Goal: Check status: Check status

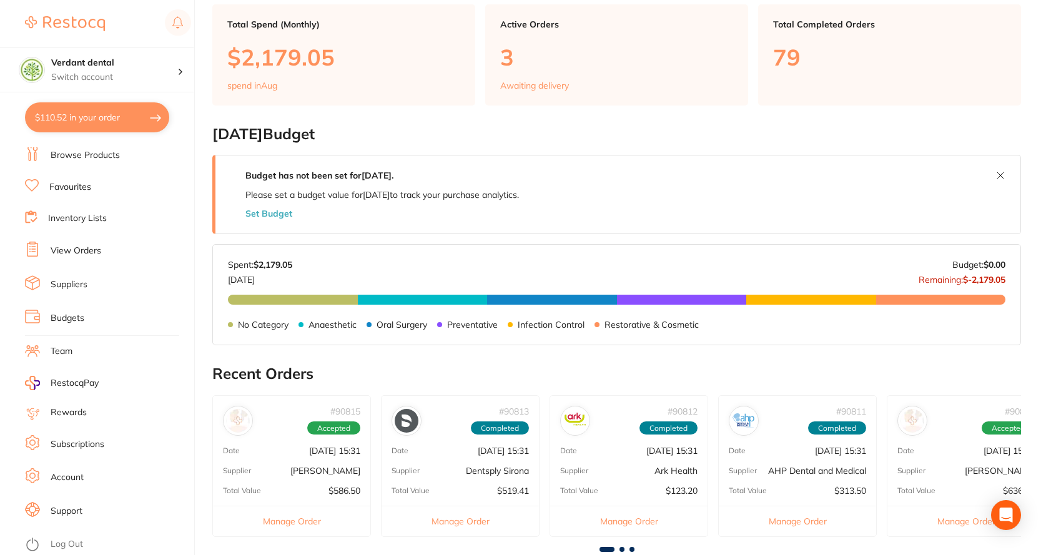
scroll to position [62, 0]
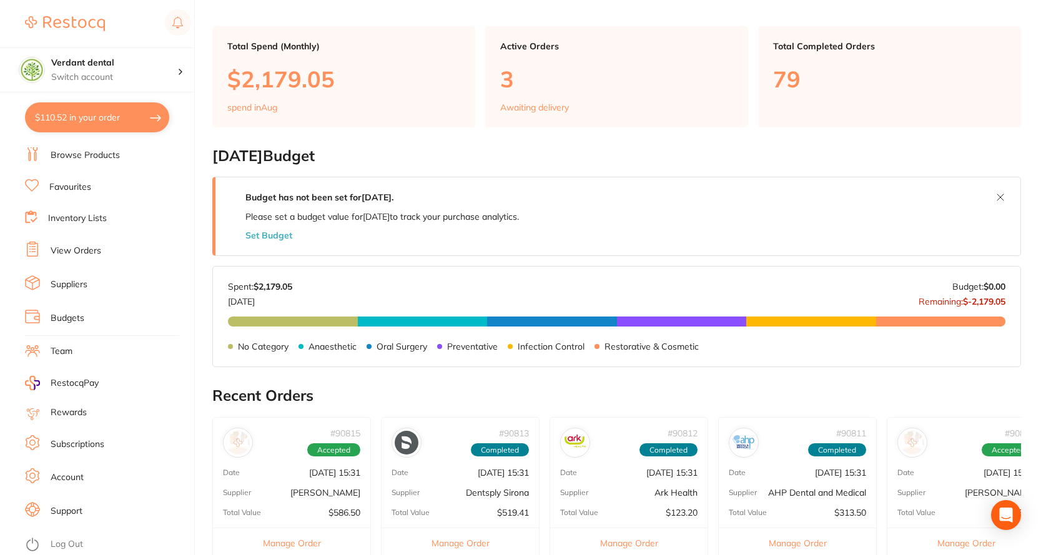
click at [100, 248] on link "View Orders" at bounding box center [76, 251] width 51 height 12
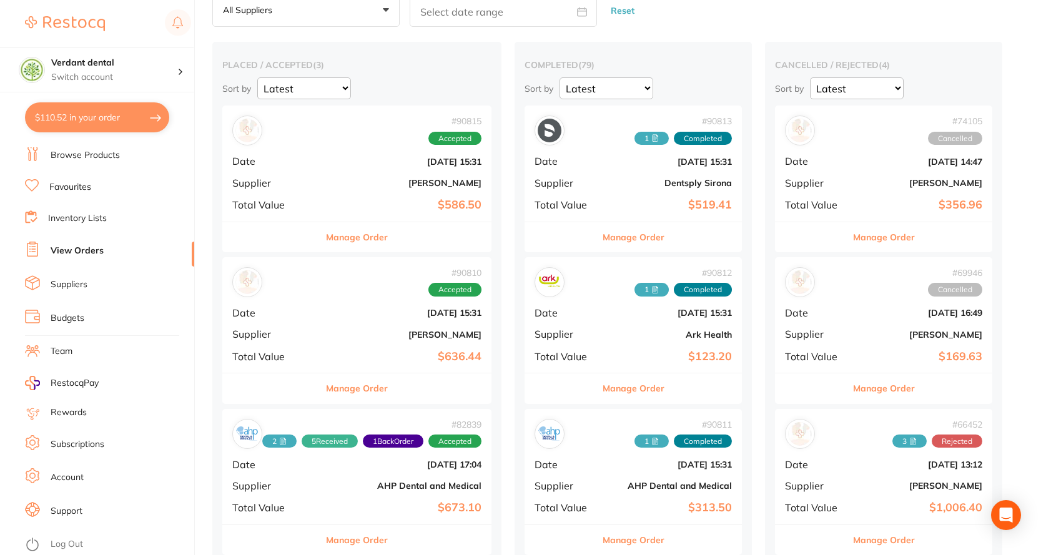
scroll to position [187, 0]
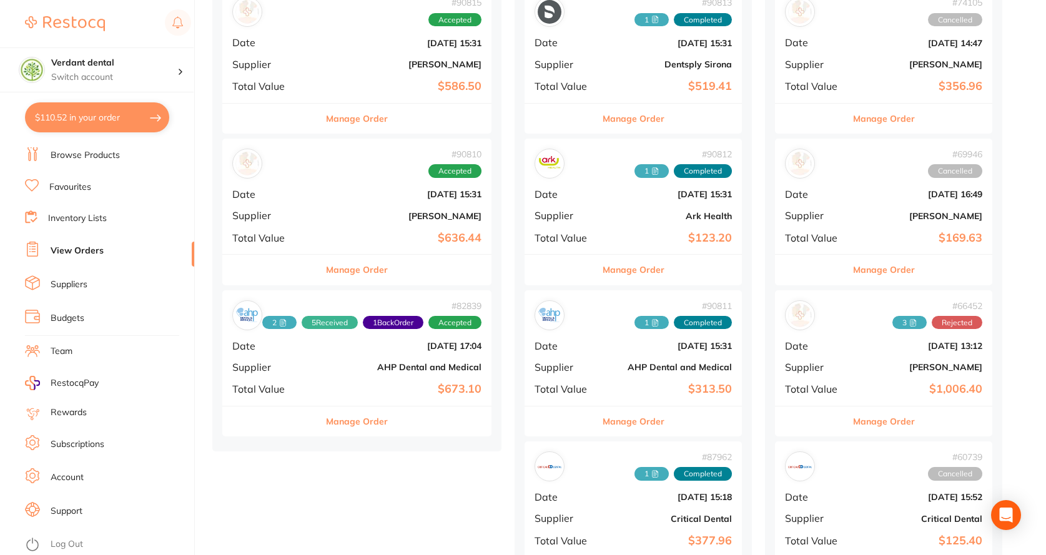
click at [415, 261] on div "Manage Order" at bounding box center [356, 269] width 269 height 31
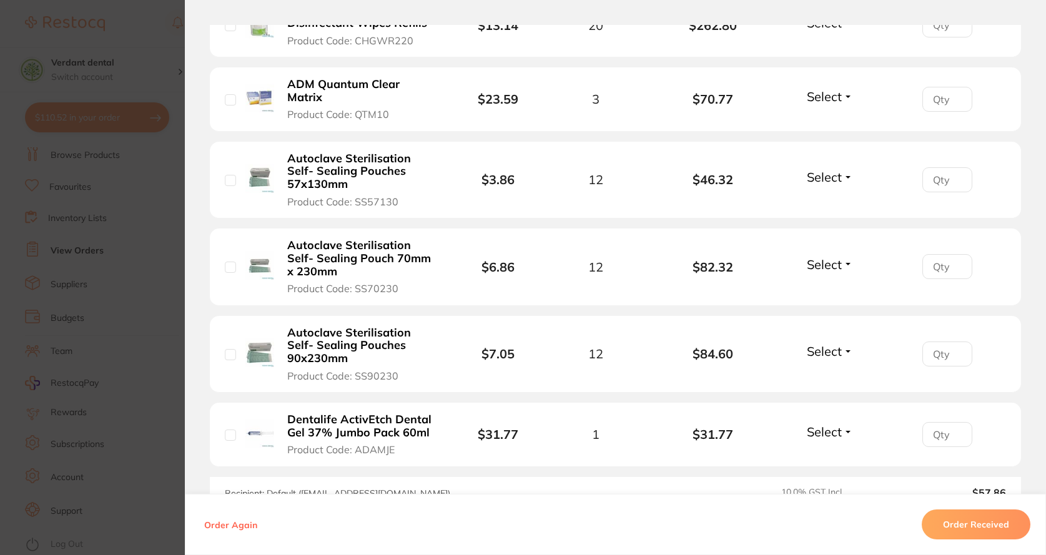
scroll to position [312, 0]
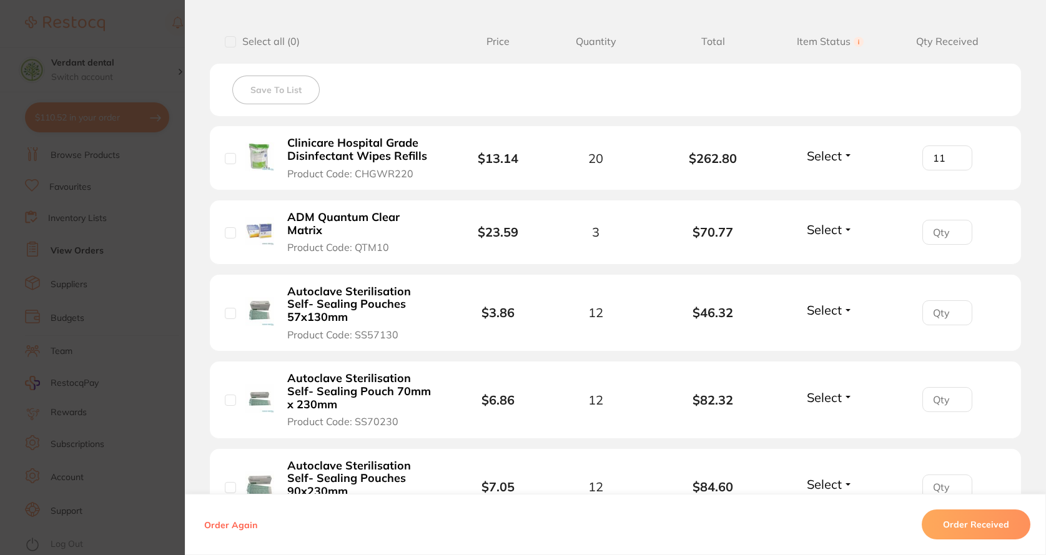
click at [952, 153] on input "11" at bounding box center [947, 157] width 50 height 25
type input "20"
click at [955, 154] on input "20" at bounding box center [947, 157] width 50 height 25
type input "3"
click at [952, 222] on input "3" at bounding box center [947, 232] width 50 height 25
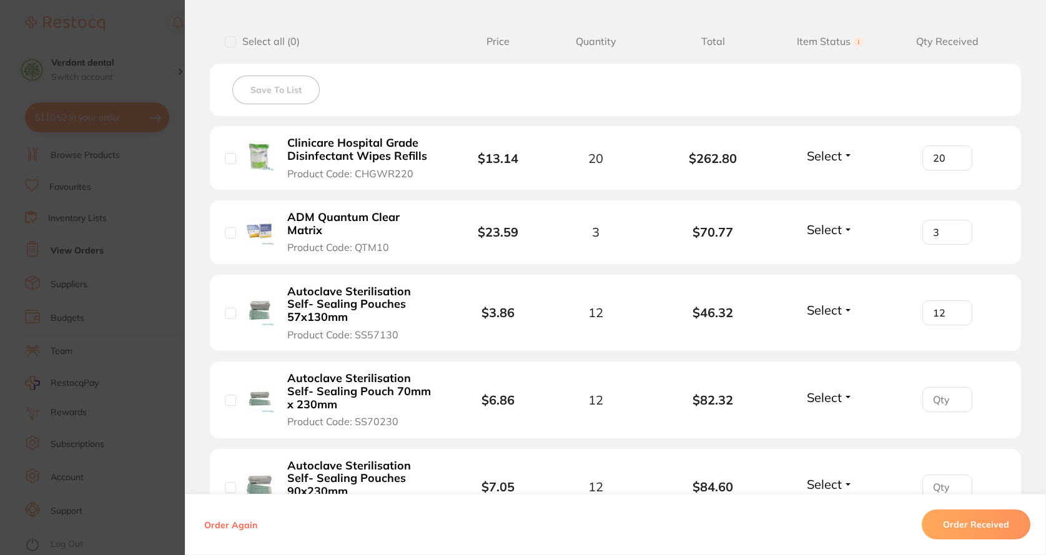
click at [951, 300] on input "12" at bounding box center [947, 312] width 50 height 25
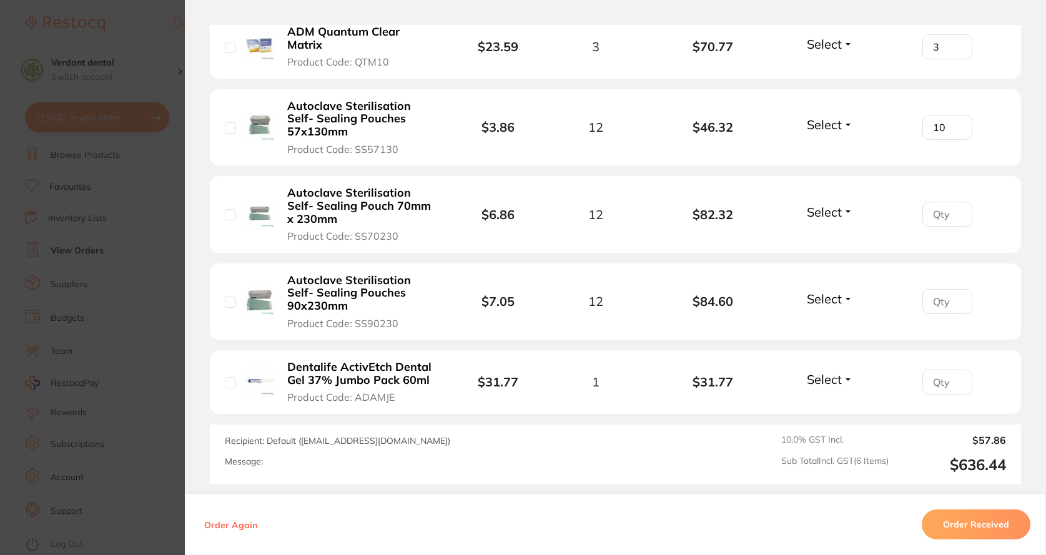
scroll to position [499, 0]
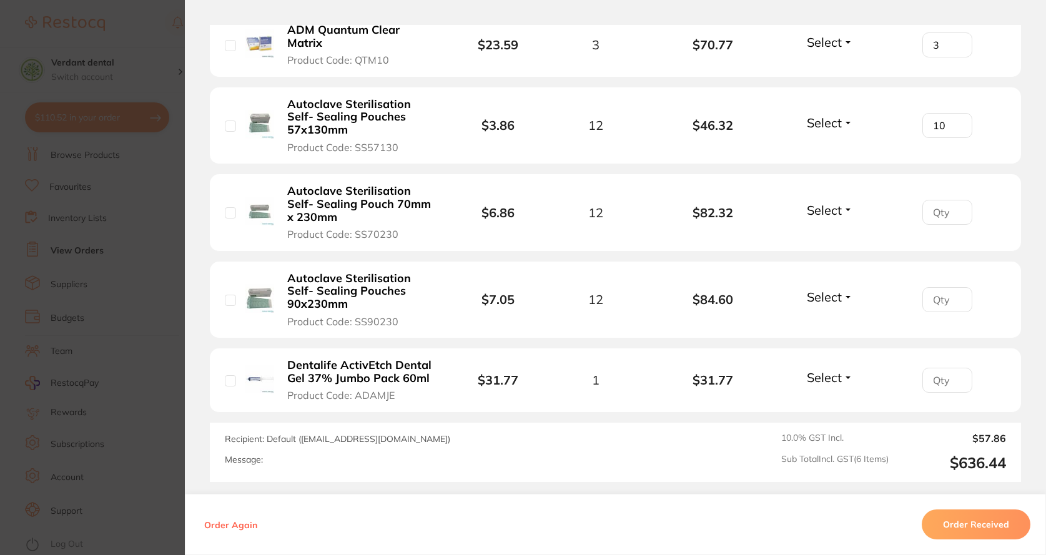
type input "10"
type input "12"
click at [955, 200] on input "12" at bounding box center [947, 212] width 50 height 25
type input "12"
click at [951, 287] on input "12" at bounding box center [947, 299] width 50 height 25
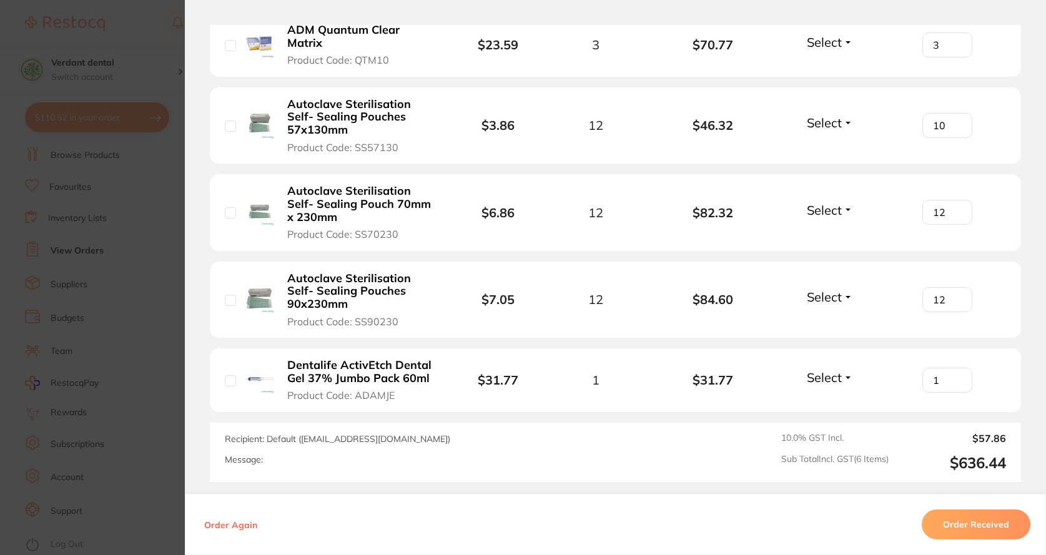
type input "1"
click at [953, 368] on input "1" at bounding box center [947, 380] width 50 height 25
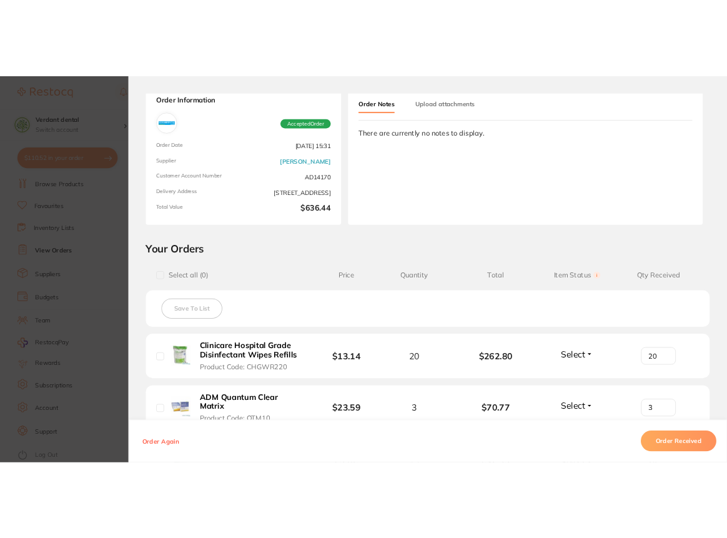
scroll to position [62, 0]
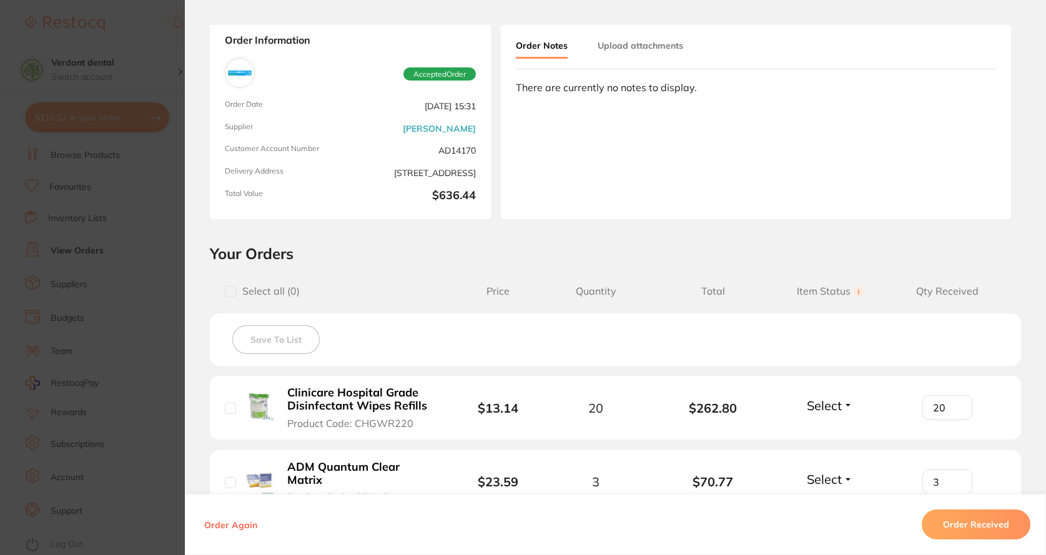
click at [649, 43] on button "Upload attachments" at bounding box center [641, 45] width 86 height 22
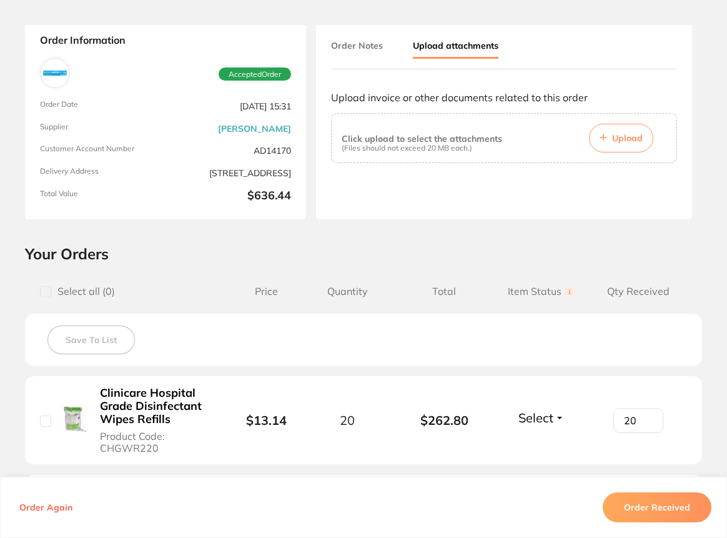
click at [599, 135] on icon at bounding box center [602, 137] width 7 height 7
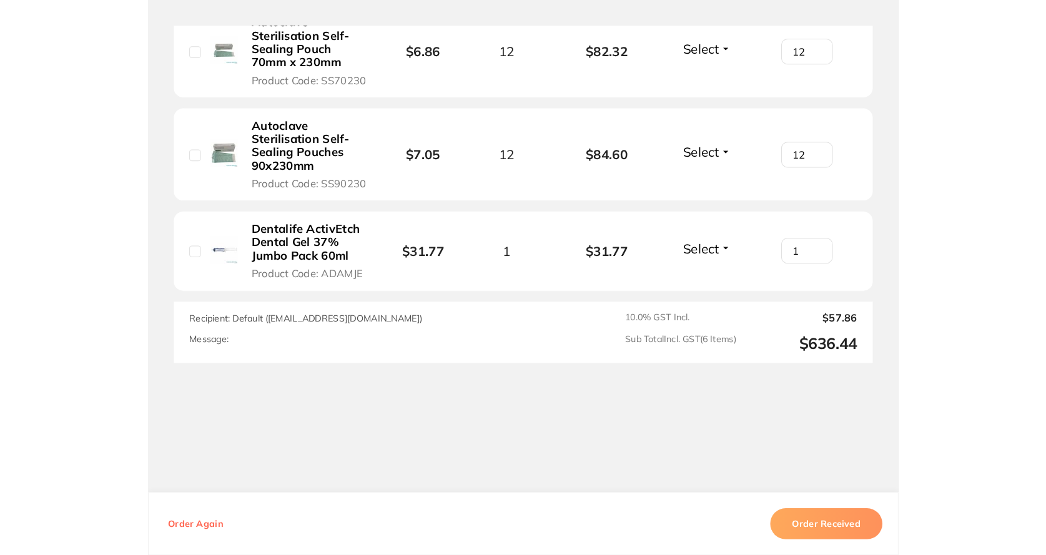
scroll to position [600, 0]
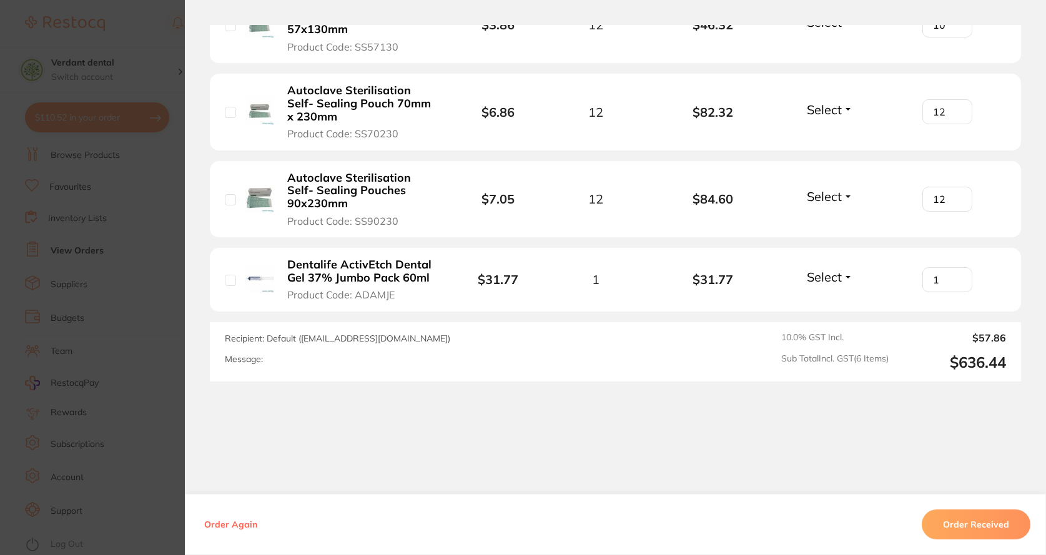
click at [970, 519] on button "Order Received" at bounding box center [976, 524] width 109 height 30
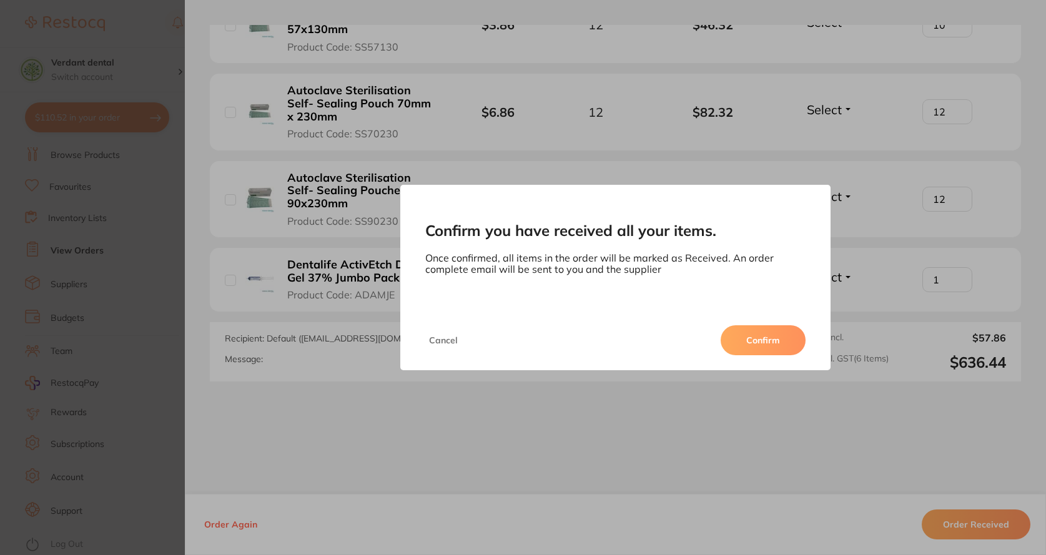
click at [767, 344] on button "Confirm" at bounding box center [763, 340] width 85 height 30
